Goal: Information Seeking & Learning: Learn about a topic

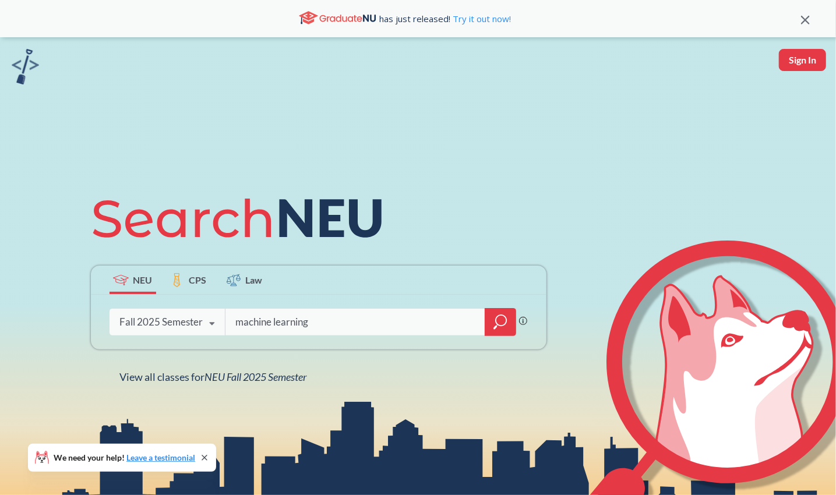
type input "machine learning"
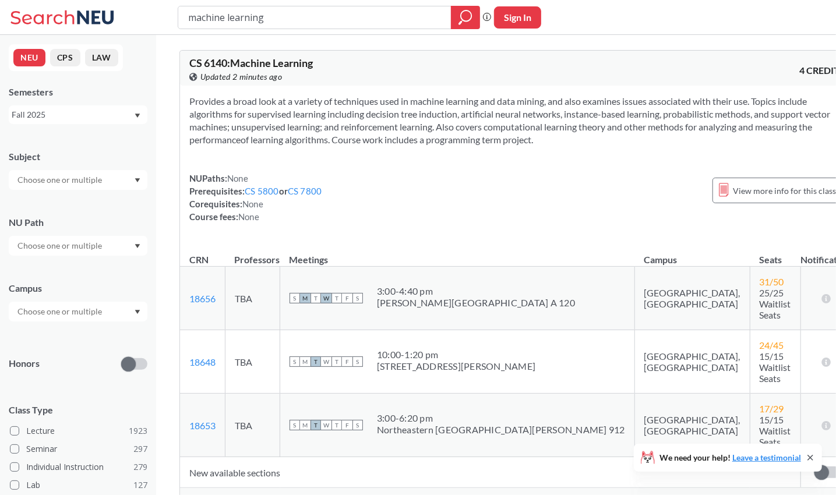
click at [559, 83] on div "CS 6140 : Machine Learning View this course on Banner. Updated 2 minutes ago 4 …" at bounding box center [517, 68] width 674 height 35
click at [313, 488] on div "Show all sections (6 more)" at bounding box center [517, 499] width 674 height 22
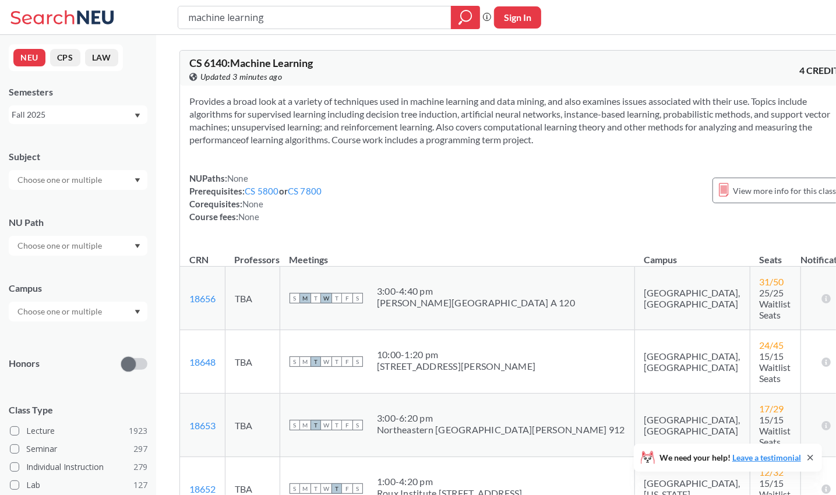
click at [511, 230] on div "Provides a broad look at a variety of techniques used in machine learning and d…" at bounding box center [517, 164] width 674 height 156
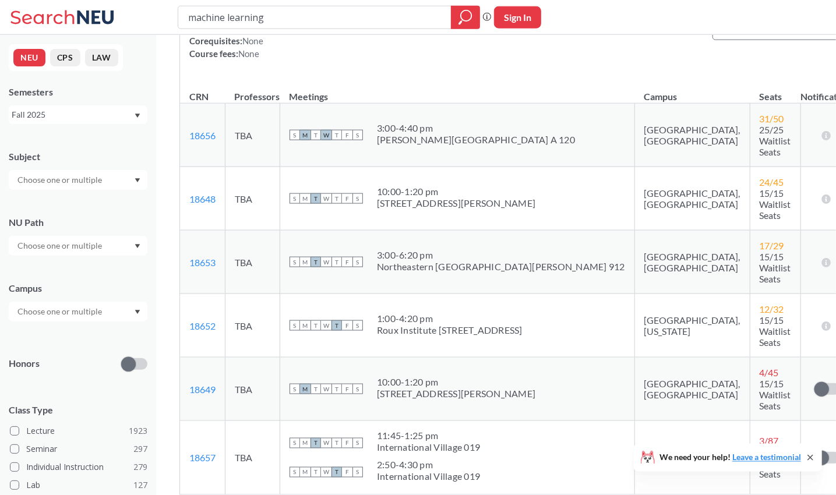
scroll to position [163, 0]
click at [483, 313] on div "1:00 - 4:20 pm" at bounding box center [450, 319] width 146 height 12
click at [427, 324] on div "Roux Institute [STREET_ADDRESS]" at bounding box center [450, 330] width 146 height 12
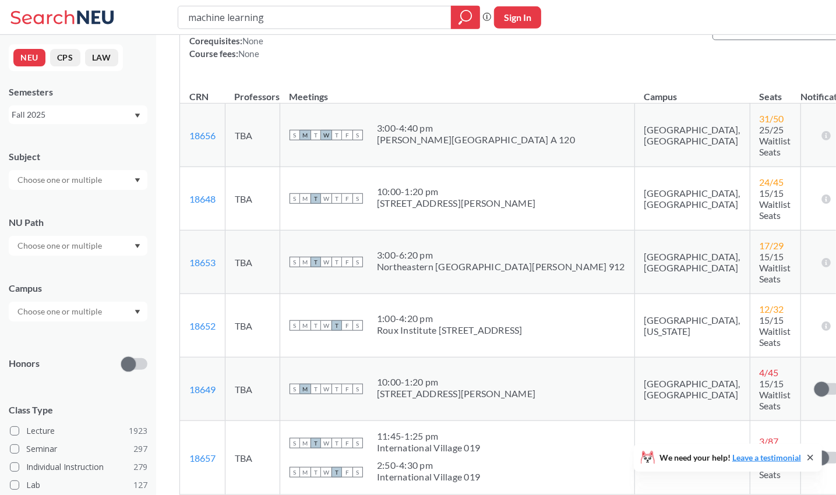
click at [427, 324] on div "Roux Institute [STREET_ADDRESS]" at bounding box center [450, 330] width 146 height 12
click at [404, 313] on div "1:00 - 4:20 pm" at bounding box center [450, 319] width 146 height 12
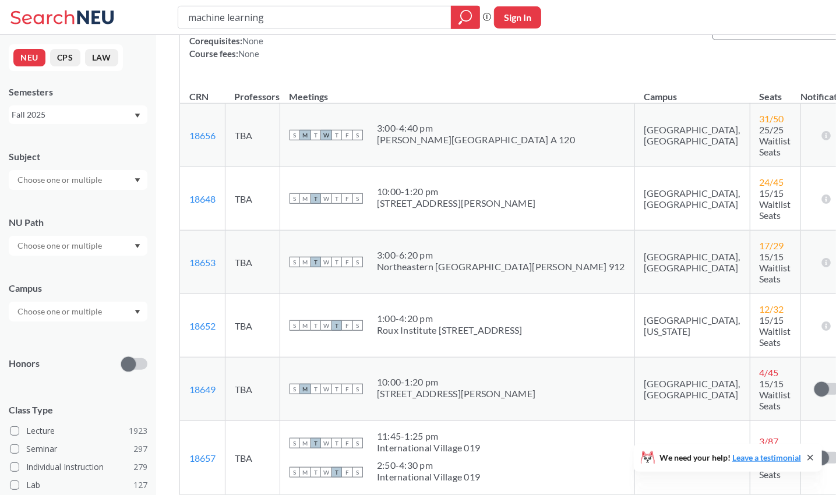
click at [440, 313] on div "1:00 - 4:20 pm" at bounding box center [450, 319] width 146 height 12
click at [634, 96] on th "Campus" at bounding box center [691, 91] width 115 height 25
click at [634, 87] on th "Campus" at bounding box center [691, 91] width 115 height 25
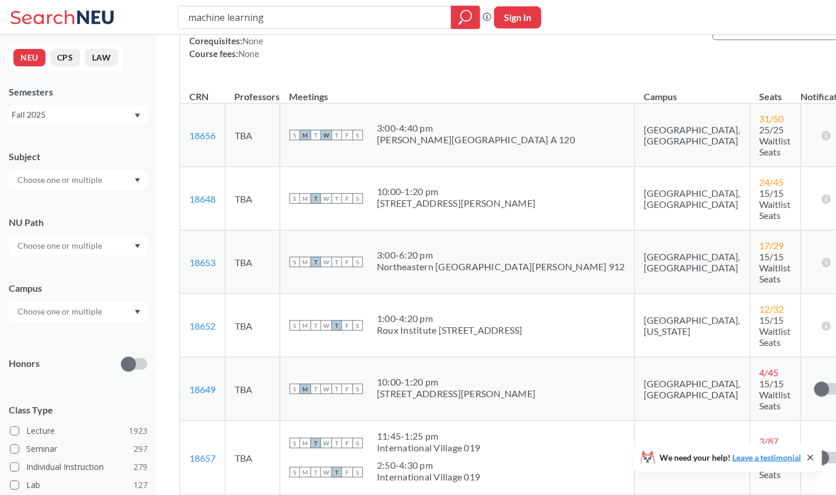
scroll to position [0, 0]
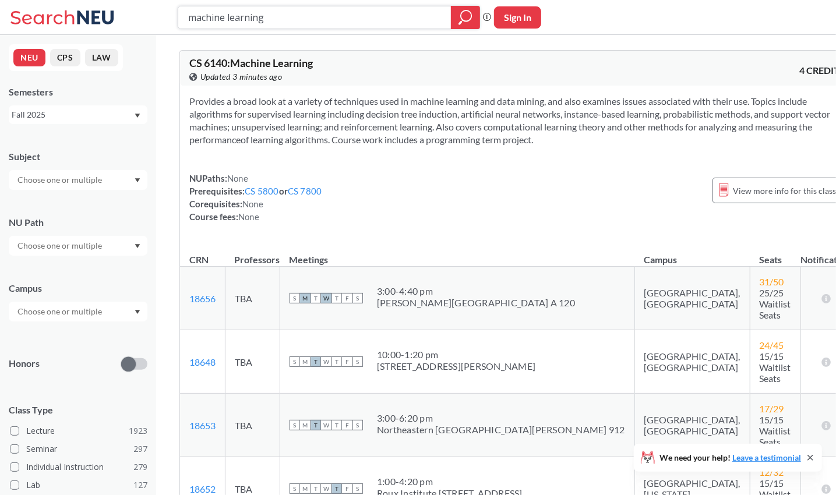
click at [322, 26] on input "machine learning" at bounding box center [315, 18] width 256 height 20
type input "m"
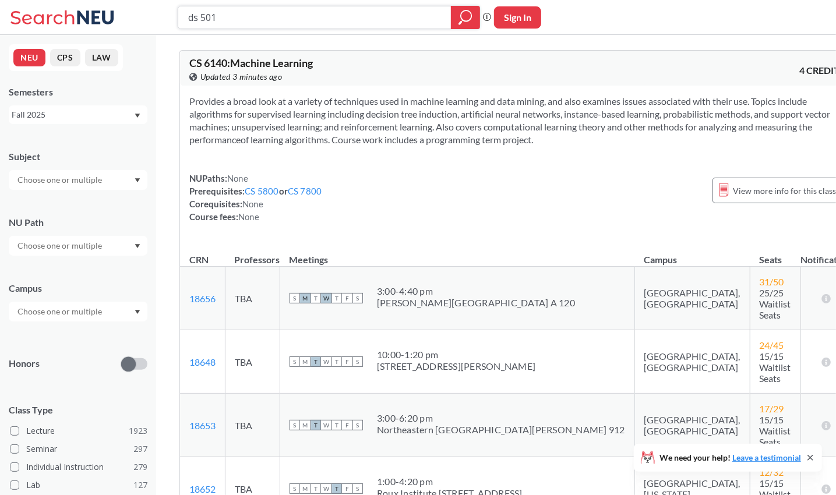
type input "ds 5010"
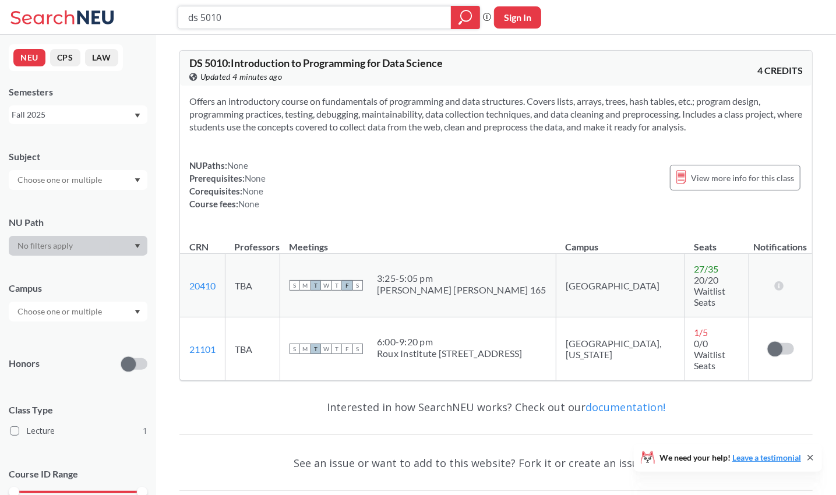
click at [277, 9] on input "ds 5010" at bounding box center [315, 18] width 256 height 20
type input "ds 5800"
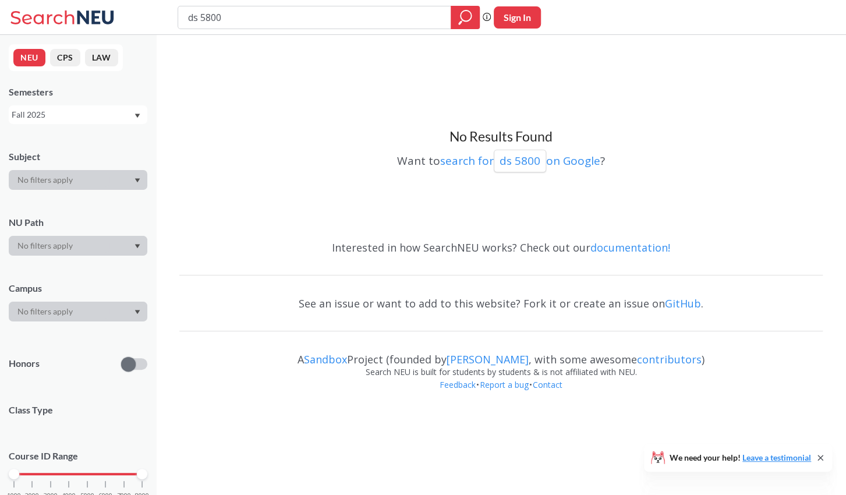
click at [195, 20] on input "ds 5800" at bounding box center [315, 18] width 256 height 20
type input "cs 5800"
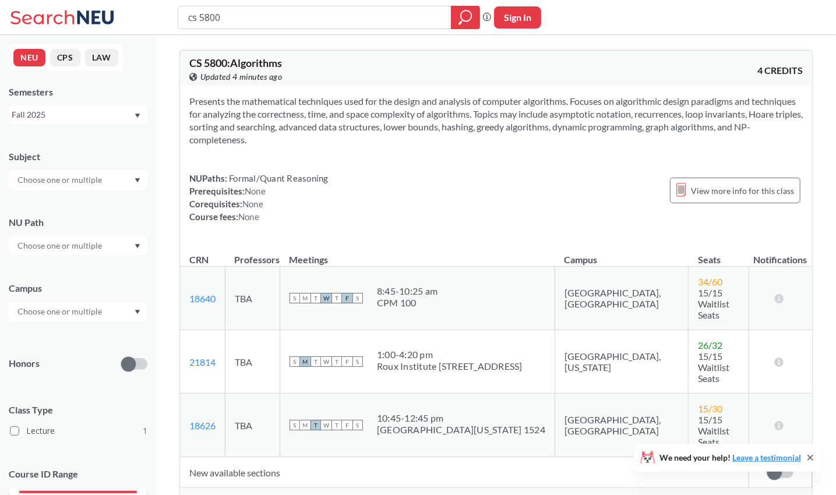
click at [256, 494] on span "Show all sections (16 more)" at bounding box center [238, 499] width 99 height 10
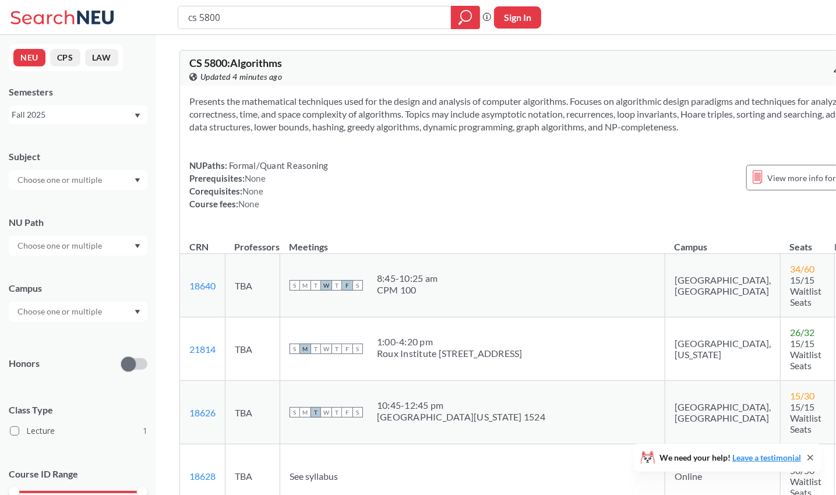
click at [249, 81] on span "Updated 4 minutes ago" at bounding box center [241, 76] width 82 height 13
click at [289, 133] on section "Presents the mathematical techniques used for the design and analysis of comput…" at bounding box center [534, 114] width 690 height 38
click at [228, 16] on input "cs 5800" at bounding box center [315, 18] width 256 height 20
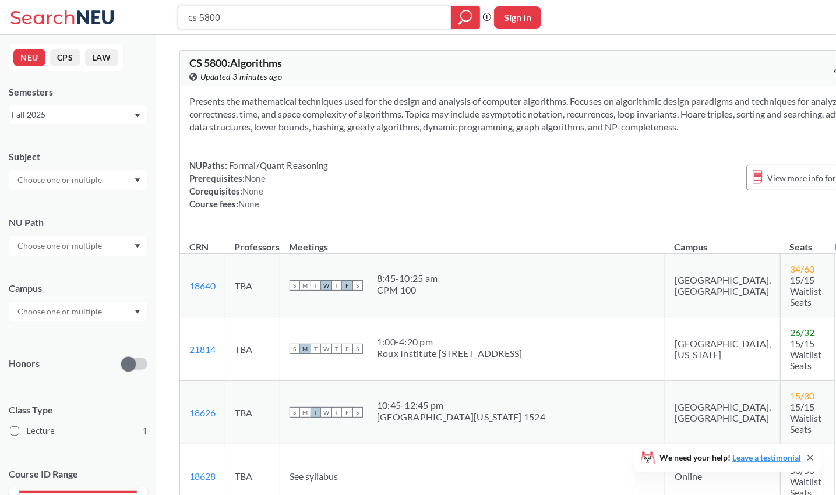
click at [228, 16] on input "cs 5800" at bounding box center [315, 18] width 256 height 20
click at [211, 20] on input "cs 5800" at bounding box center [315, 18] width 256 height 20
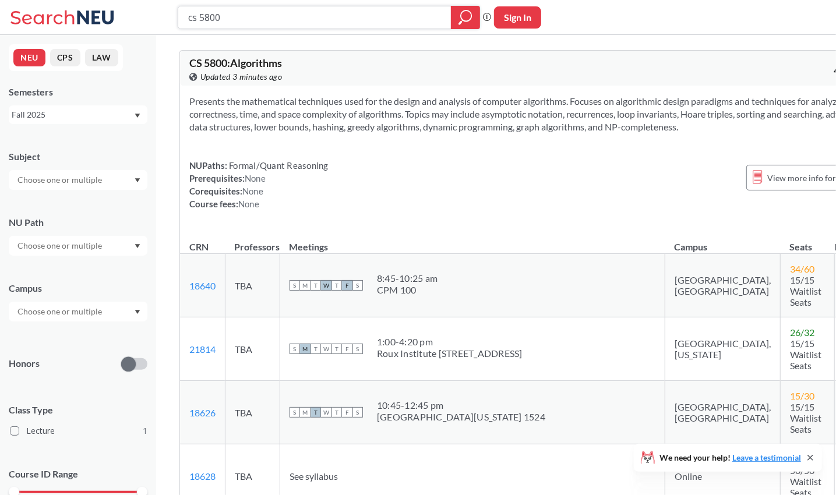
click at [211, 20] on input "cs 5800" at bounding box center [315, 18] width 256 height 20
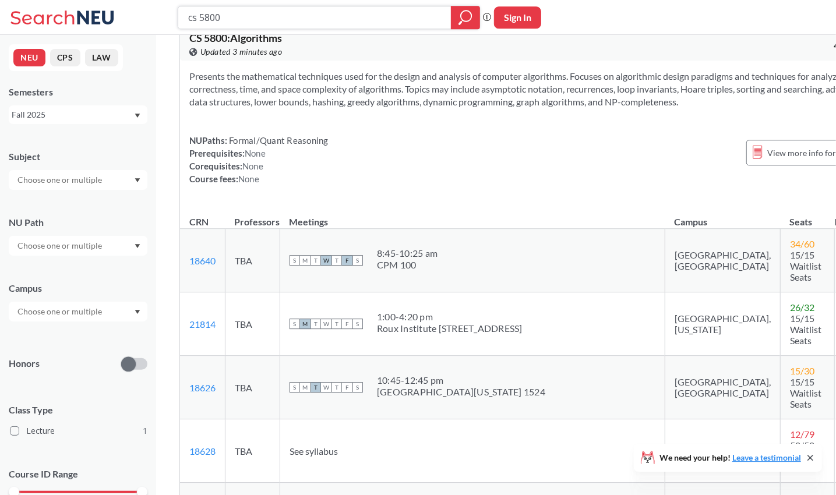
scroll to position [26, 0]
type input "cs 5200"
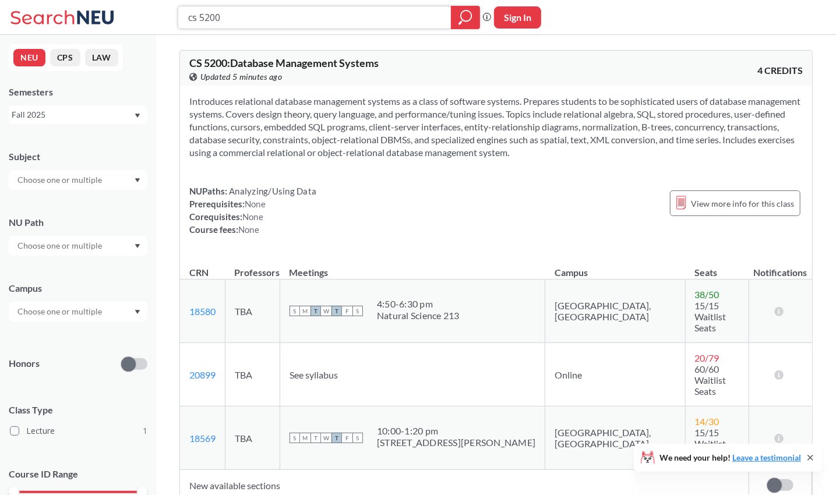
click at [358, 16] on input "cs 5200" at bounding box center [315, 18] width 256 height 20
click at [387, 182] on div "Introduces relational database management systems as a class of software system…" at bounding box center [496, 170] width 632 height 169
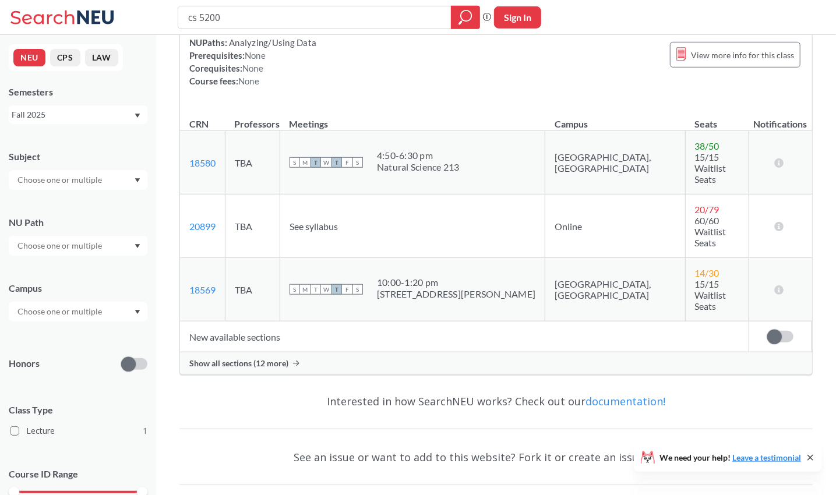
scroll to position [154, 0]
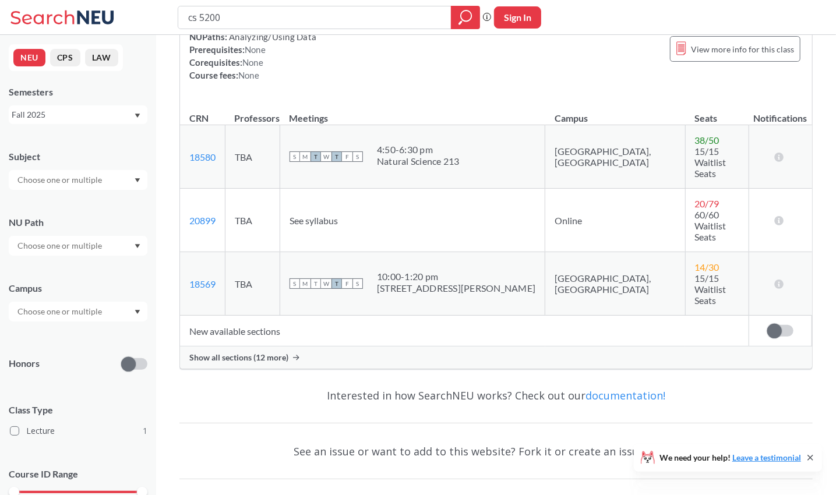
click at [278, 352] on span "Show all sections (12 more)" at bounding box center [238, 357] width 99 height 10
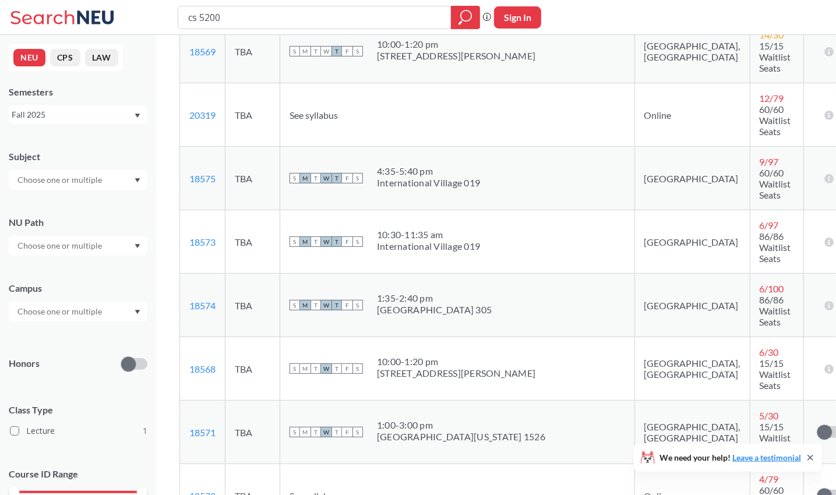
scroll to position [388, 0]
click at [419, 82] on td "See syllabus" at bounding box center [457, 113] width 355 height 63
click at [264, 18] on input "cs 5200" at bounding box center [315, 18] width 256 height 20
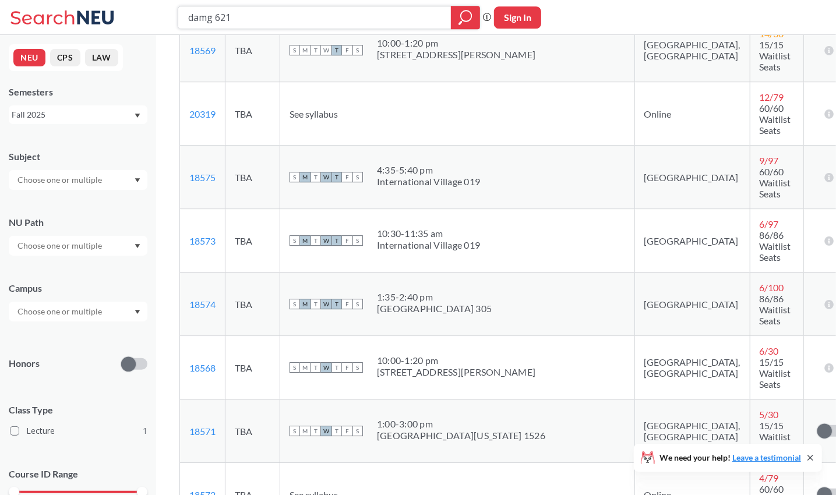
type input "damg 6210"
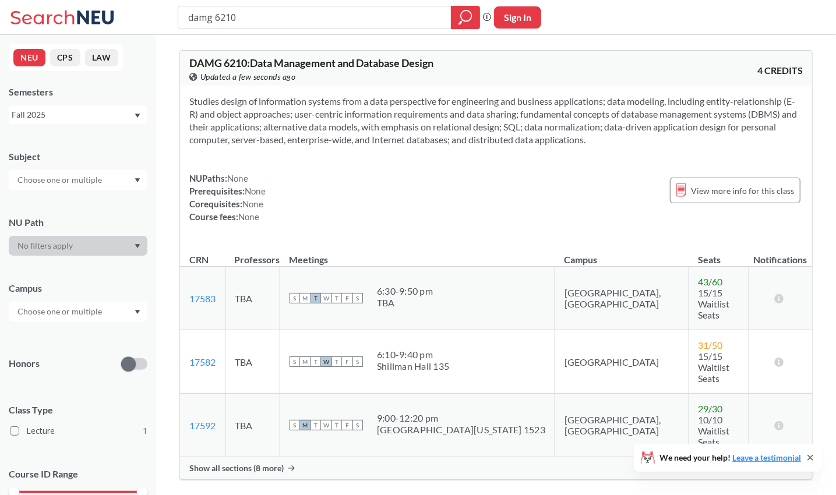
click at [288, 465] on icon at bounding box center [291, 468] width 6 height 6
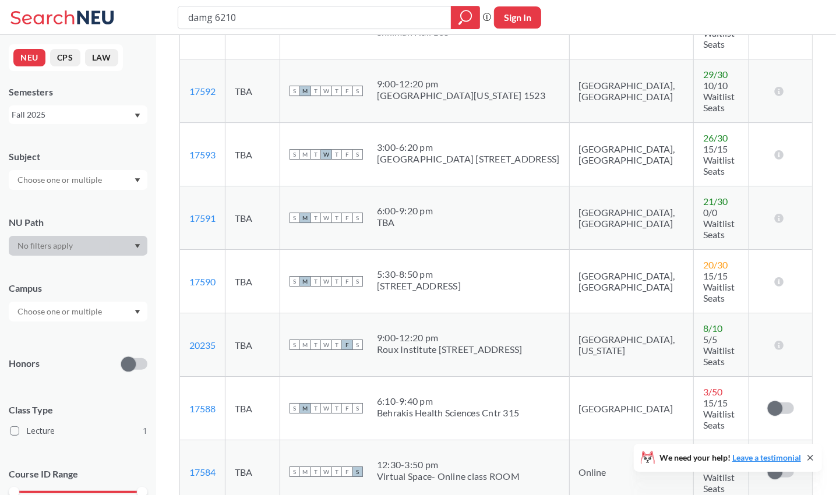
scroll to position [342, 0]
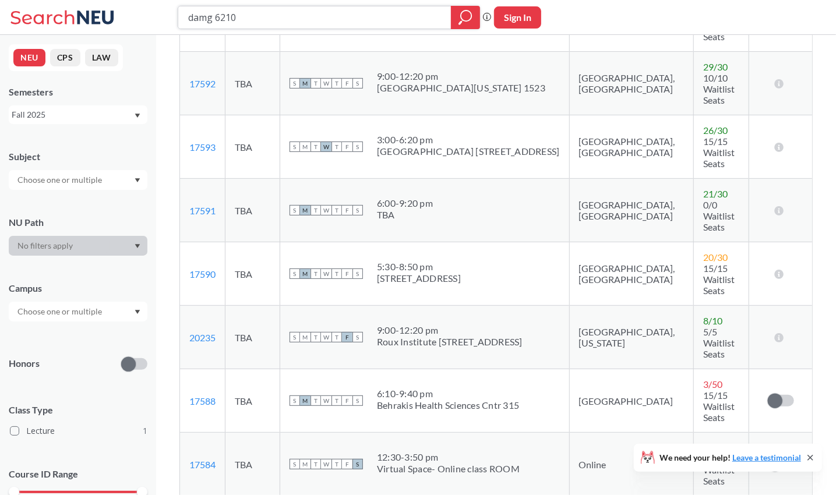
click at [235, 20] on input "damg 6210" at bounding box center [315, 18] width 256 height 20
type input "damg cs 5200"
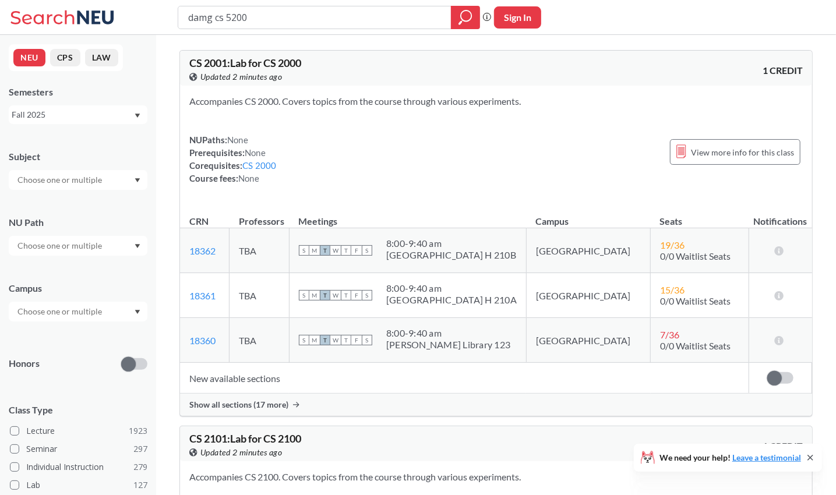
click at [252, 404] on span "Show all sections (17 more)" at bounding box center [238, 405] width 99 height 10
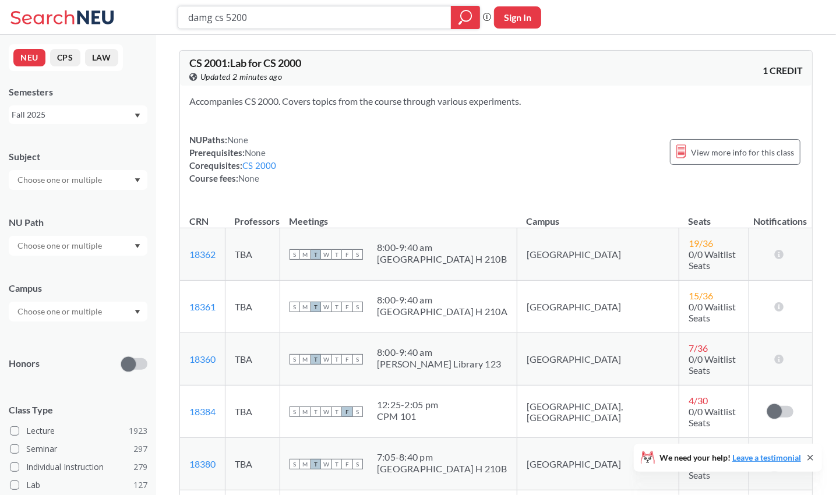
click at [200, 23] on input "damg cs 5200" at bounding box center [315, 18] width 256 height 20
type input "cs 5200"
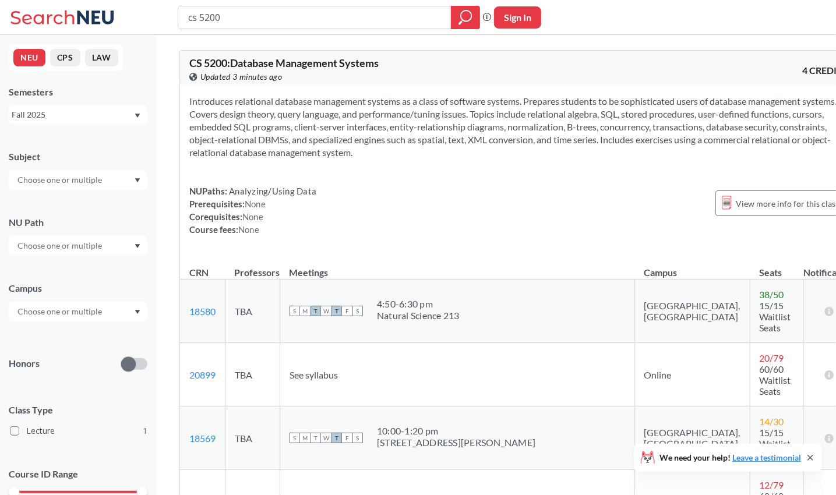
click at [610, 52] on div "CS 5200 : Database Management Systems View this course on Banner. Updated 3 min…" at bounding box center [518, 68] width 677 height 35
